Goal: Information Seeking & Learning: Understand process/instructions

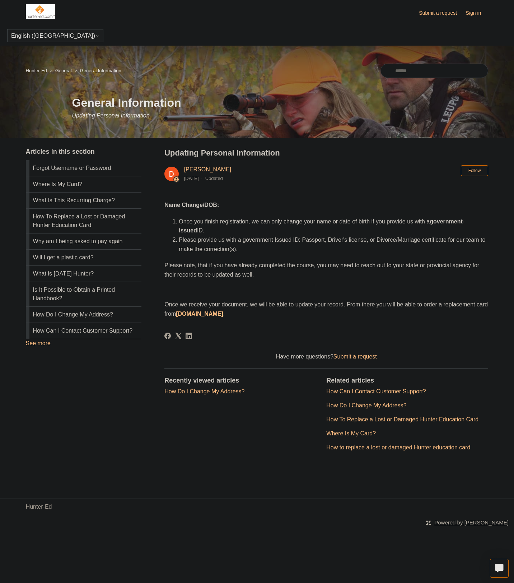
click at [365, 358] on link "Submit a request" at bounding box center [355, 356] width 43 height 6
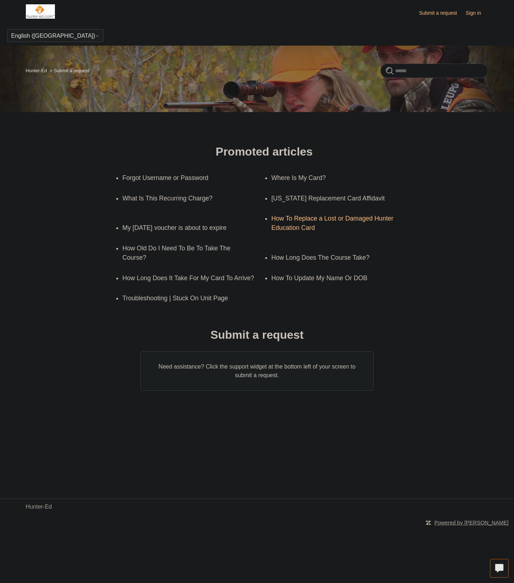
click at [296, 229] on link "How To Replace a Lost or Damaged Hunter Education Card" at bounding box center [342, 223] width 142 height 30
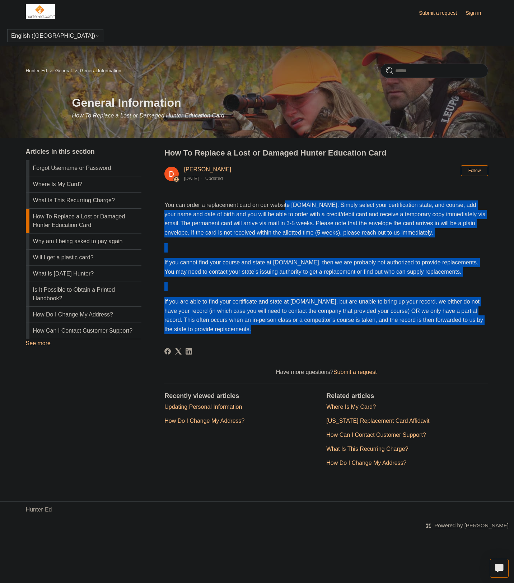
drag, startPoint x: 291, startPoint y: 206, endPoint x: 348, endPoint y: 348, distance: 152.5
click at [348, 349] on article "How To Replace a Lost or Damaged Hunter Education Card [PERSON_NAME] [DATE] Upd…" at bounding box center [326, 313] width 324 height 333
click at [348, 348] on article "How To Replace a Lost or Damaged Hunter Education Card [PERSON_NAME] [DATE] Upd…" at bounding box center [326, 313] width 324 height 333
